Goal: Information Seeking & Learning: Learn about a topic

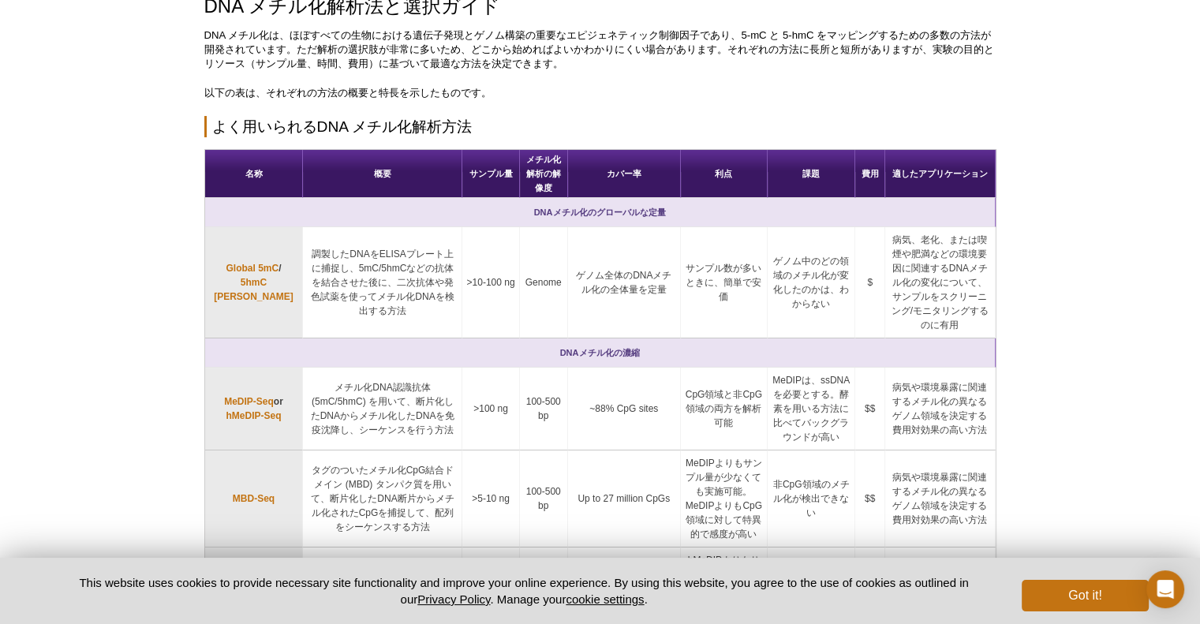
scroll to position [129, 0]
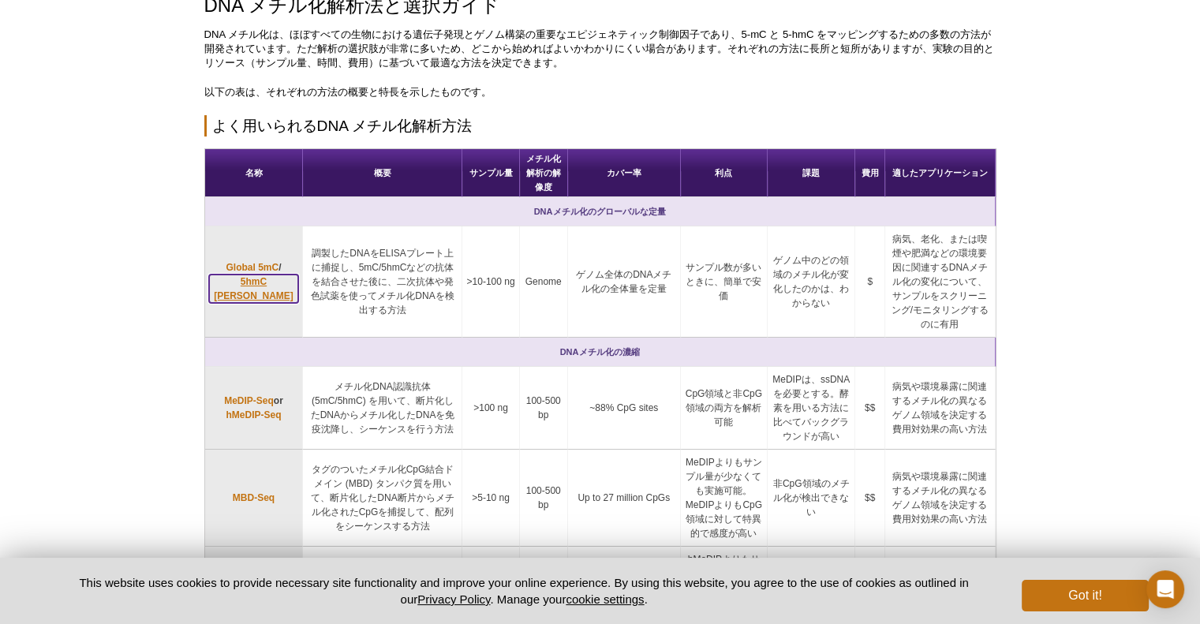
click at [254, 279] on link "5hmC [PERSON_NAME]" at bounding box center [254, 289] width 90 height 28
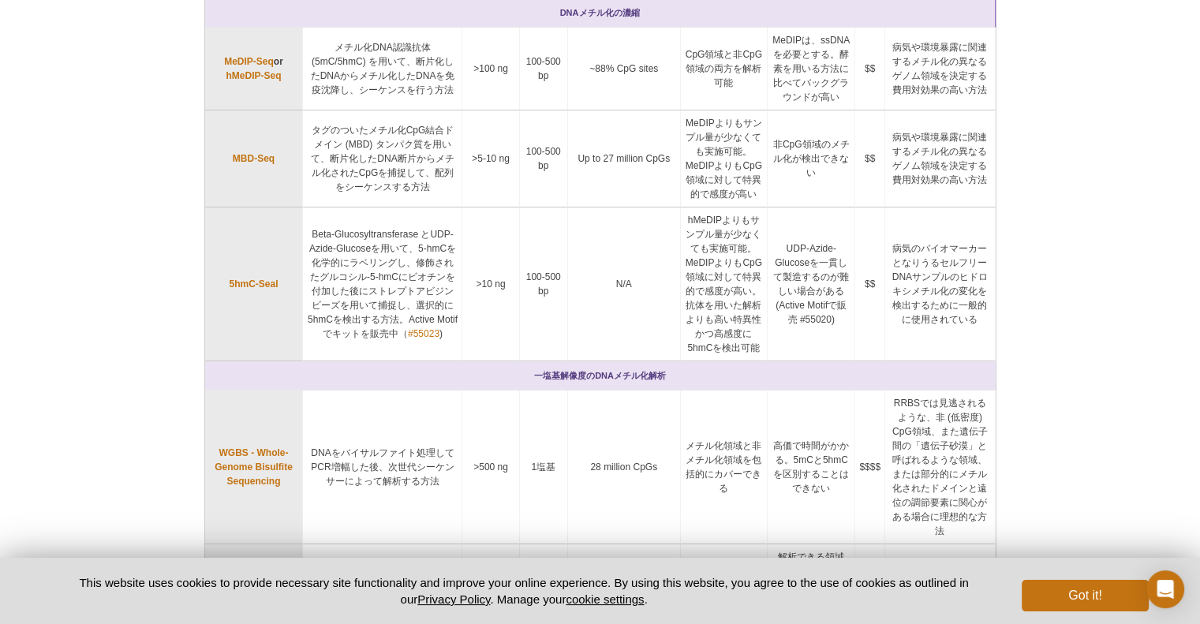
scroll to position [465, 0]
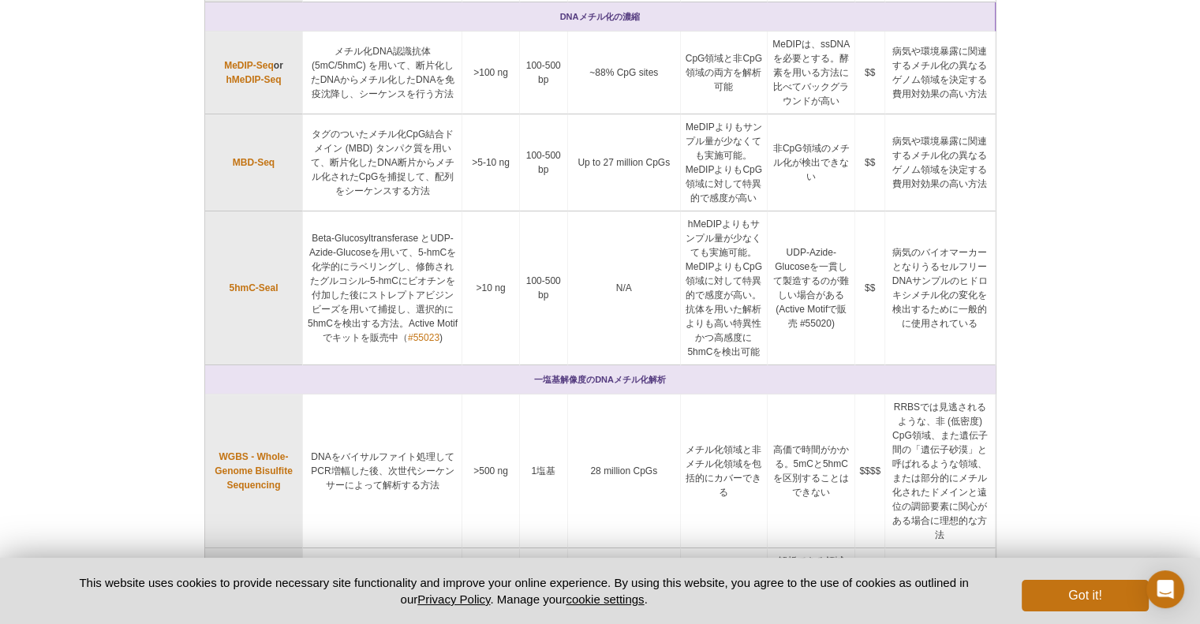
click at [145, 335] on div "Active Motif Logo Enabling Epigenetics Research 0 Search Skip to content Active…" at bounding box center [600, 438] width 1200 height 1806
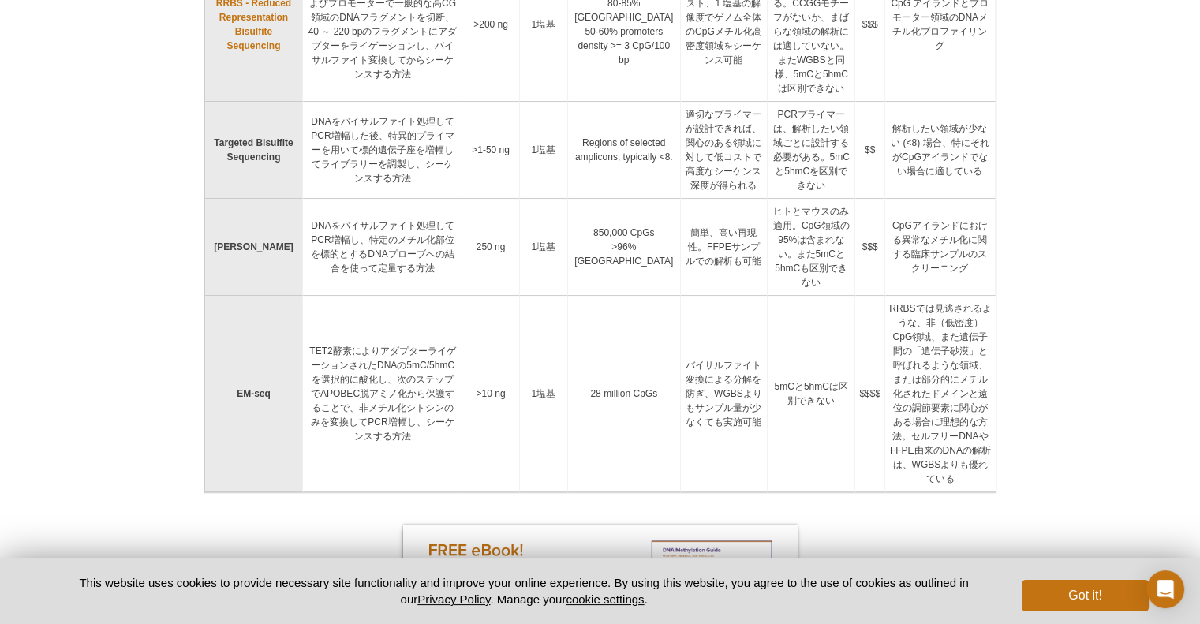
scroll to position [1165, 0]
